Goal: Task Accomplishment & Management: Manage account settings

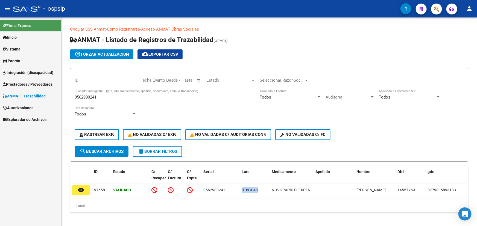
click at [26, 82] on span "Prestadores / Proveedores" at bounding box center [28, 84] width 50 height 6
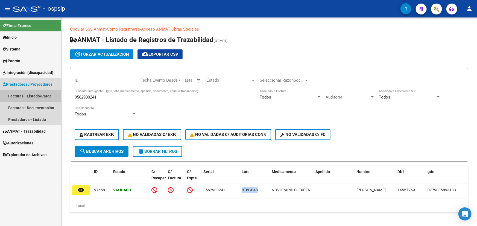
click at [28, 93] on link "Facturas - Listado/Carga" at bounding box center [30, 96] width 61 height 12
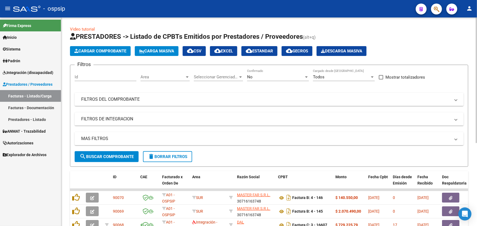
click at [26, 143] on span "Autorizaciones" at bounding box center [18, 143] width 31 height 6
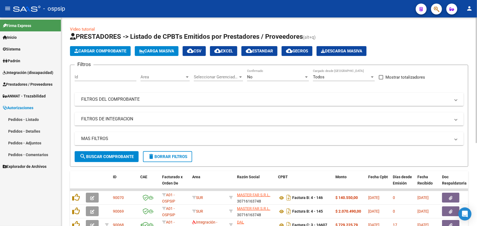
click at [36, 122] on link "Pedidos - Listado" at bounding box center [30, 120] width 61 height 12
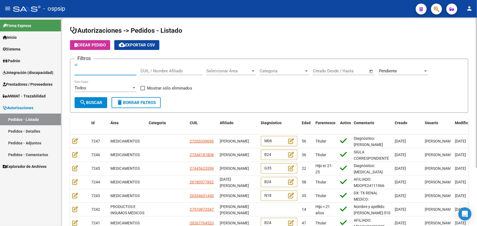
click at [79, 71] on input "Id" at bounding box center [106, 71] width 62 height 5
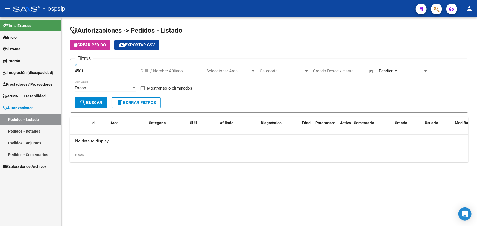
type input "4501"
click at [389, 69] on span "Pendiente" at bounding box center [388, 71] width 18 height 5
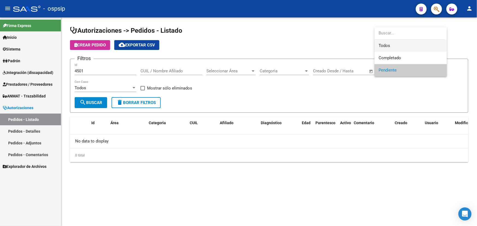
click at [380, 45] on span "Todos" at bounding box center [411, 46] width 64 height 12
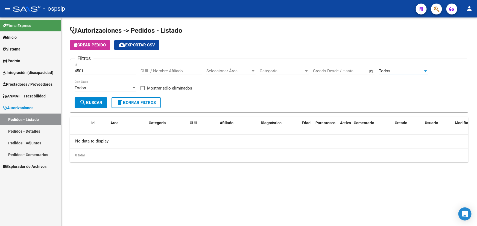
click at [87, 101] on span "search Buscar" at bounding box center [90, 102] width 23 height 5
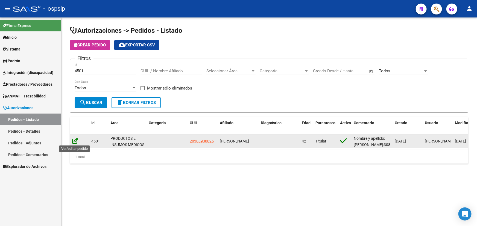
click at [74, 140] on icon at bounding box center [75, 141] width 6 height 6
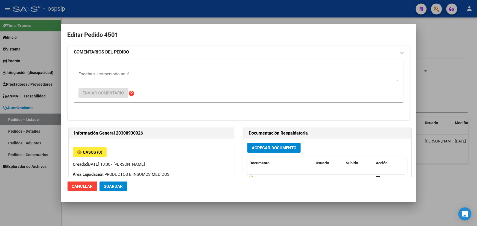
type input "Buenos Aires, LANUS, SITIO DE MONTEVIDEO 44"
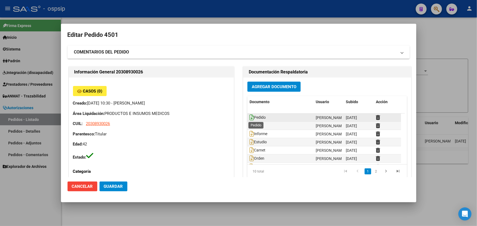
click at [251, 116] on icon at bounding box center [251, 117] width 4 height 6
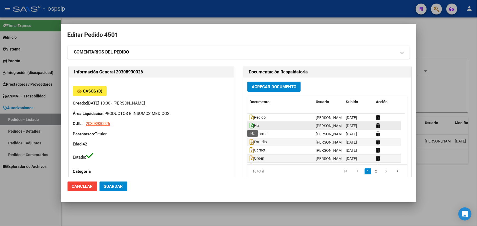
click at [249, 125] on icon at bounding box center [251, 126] width 4 height 6
click at [249, 134] on icon at bounding box center [251, 134] width 4 height 6
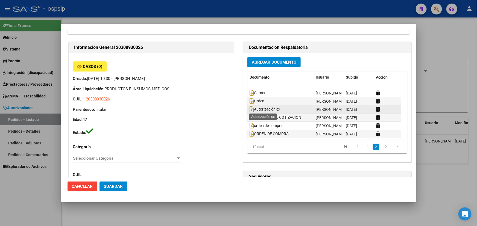
scroll to position [8, 0]
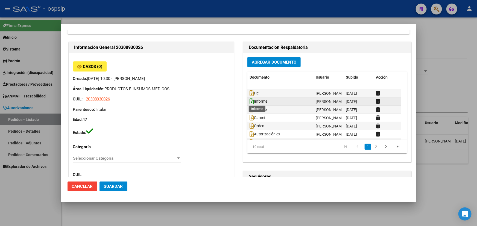
click at [250, 100] on icon at bounding box center [251, 101] width 4 height 6
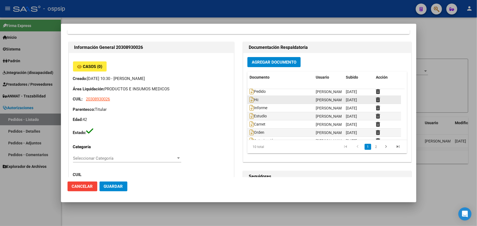
scroll to position [0, 0]
click at [251, 92] on icon at bounding box center [251, 93] width 4 height 6
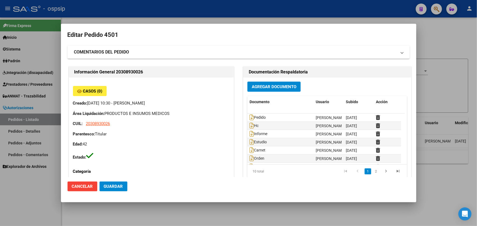
click at [117, 35] on h2 "Editar Pedido 4501" at bounding box center [238, 35] width 342 height 10
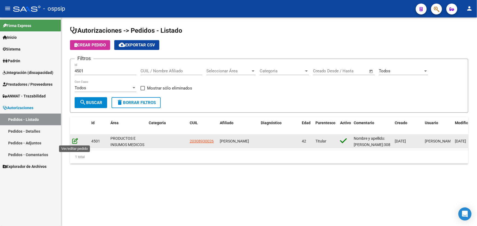
click at [74, 138] on icon at bounding box center [75, 141] width 6 height 6
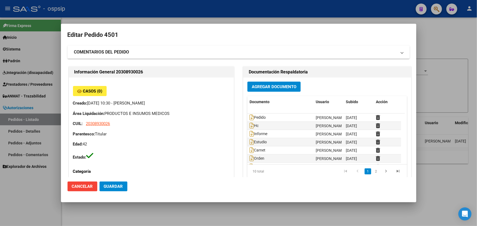
type input "Buenos Aires, LANUS, SITIO DE MONTEVIDEO 44"
drag, startPoint x: 105, startPoint y: 35, endPoint x: 119, endPoint y: 34, distance: 13.7
click at [119, 34] on h2 "Editar Pedido 4501" at bounding box center [238, 35] width 342 height 10
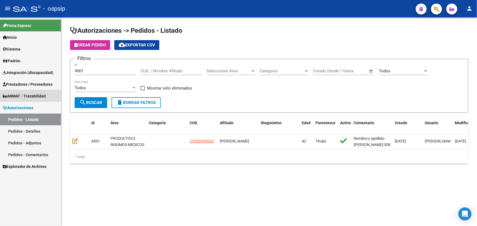
click at [40, 92] on link "ANMAT - Trazabilidad" at bounding box center [30, 96] width 61 height 12
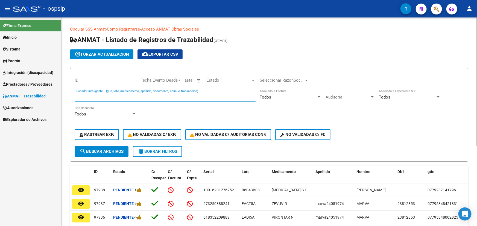
paste input "111754FK52P621"
type input "111754FK52P621"
click at [110, 149] on span "search Buscar Archivos" at bounding box center [101, 151] width 44 height 5
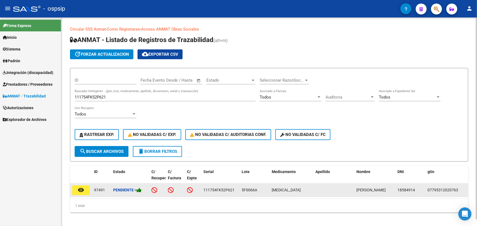
click at [142, 190] on div "Pendiente ->" at bounding box center [130, 190] width 34 height 6
click at [141, 190] on icon at bounding box center [139, 190] width 5 height 5
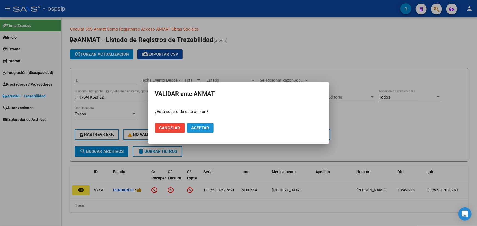
click at [198, 128] on span "Aceptar" at bounding box center [200, 128] width 18 height 5
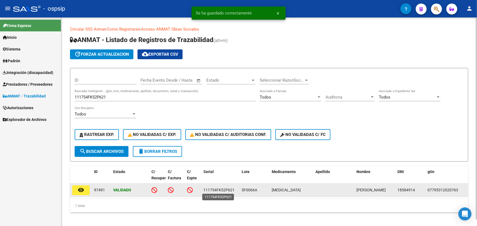
click at [213, 191] on span "111754FK52P621" at bounding box center [218, 190] width 31 height 4
copy span "111754FK52P621"
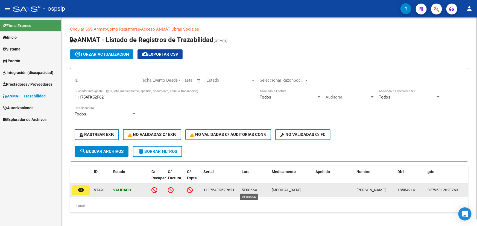
click at [251, 189] on span "5F0066A" at bounding box center [249, 190] width 16 height 4
copy span "5F0066A"
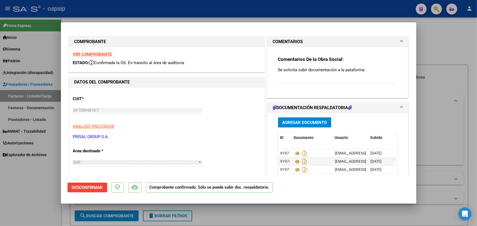
scroll to position [223, 0]
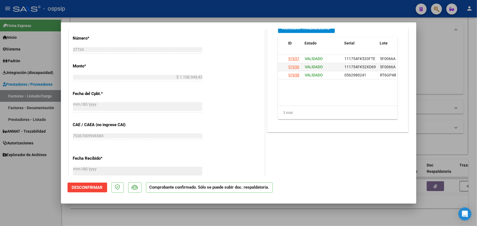
type input "$ 0,00"
